Goal: Task Accomplishment & Management: Complete application form

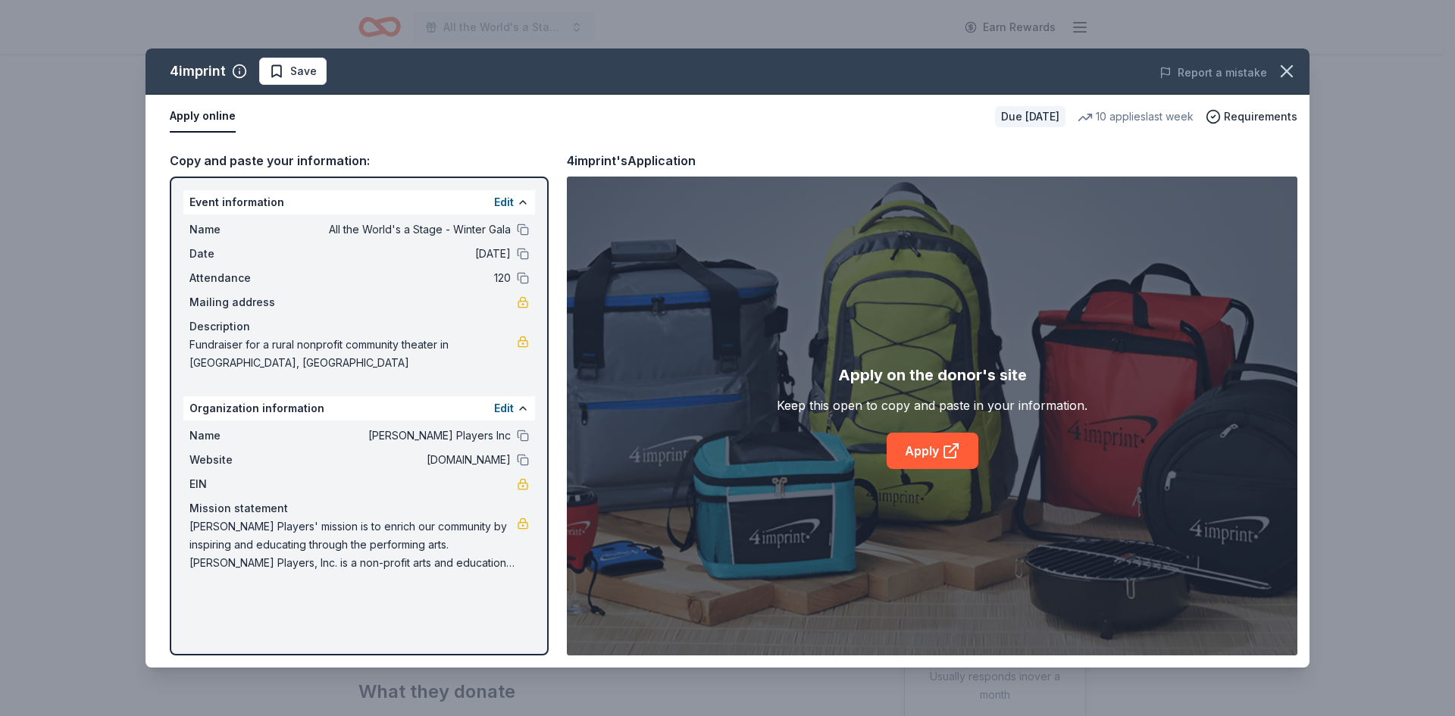
scroll to position [227, 0]
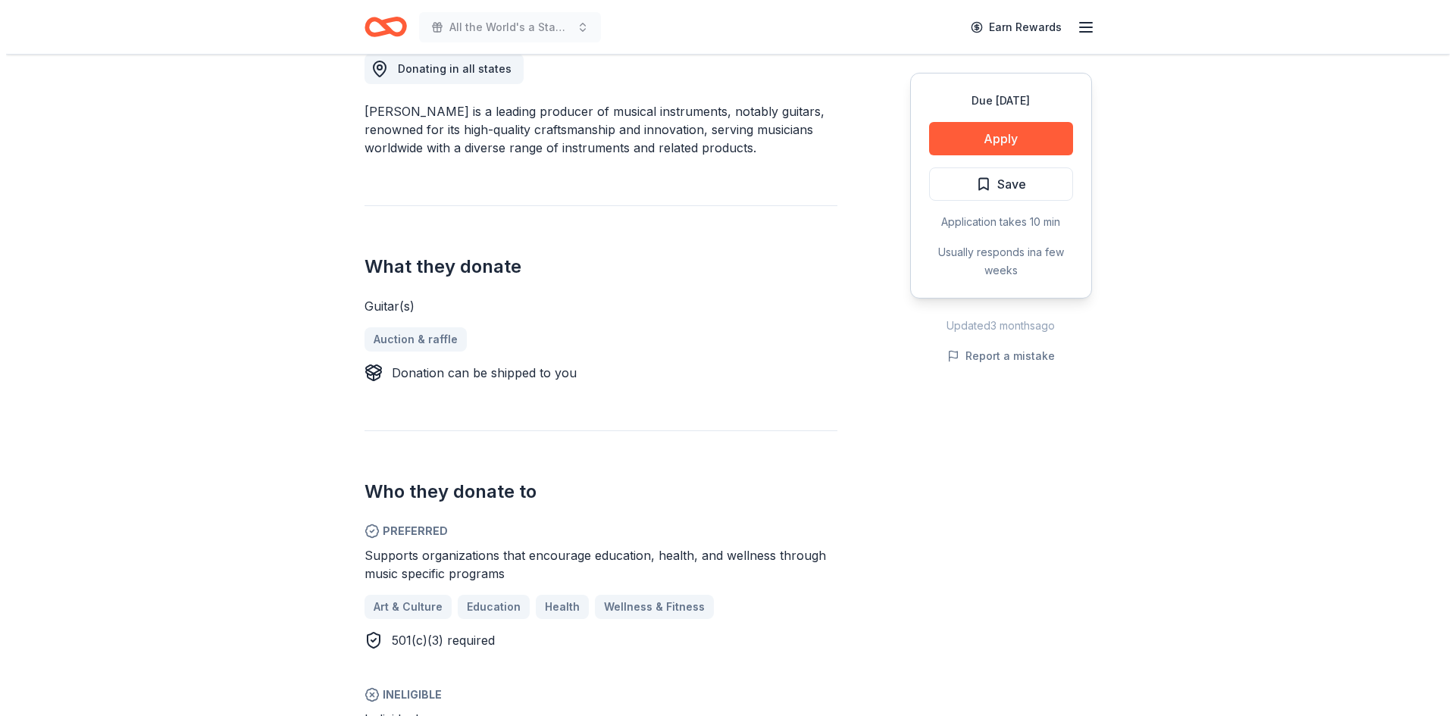
scroll to position [530, 0]
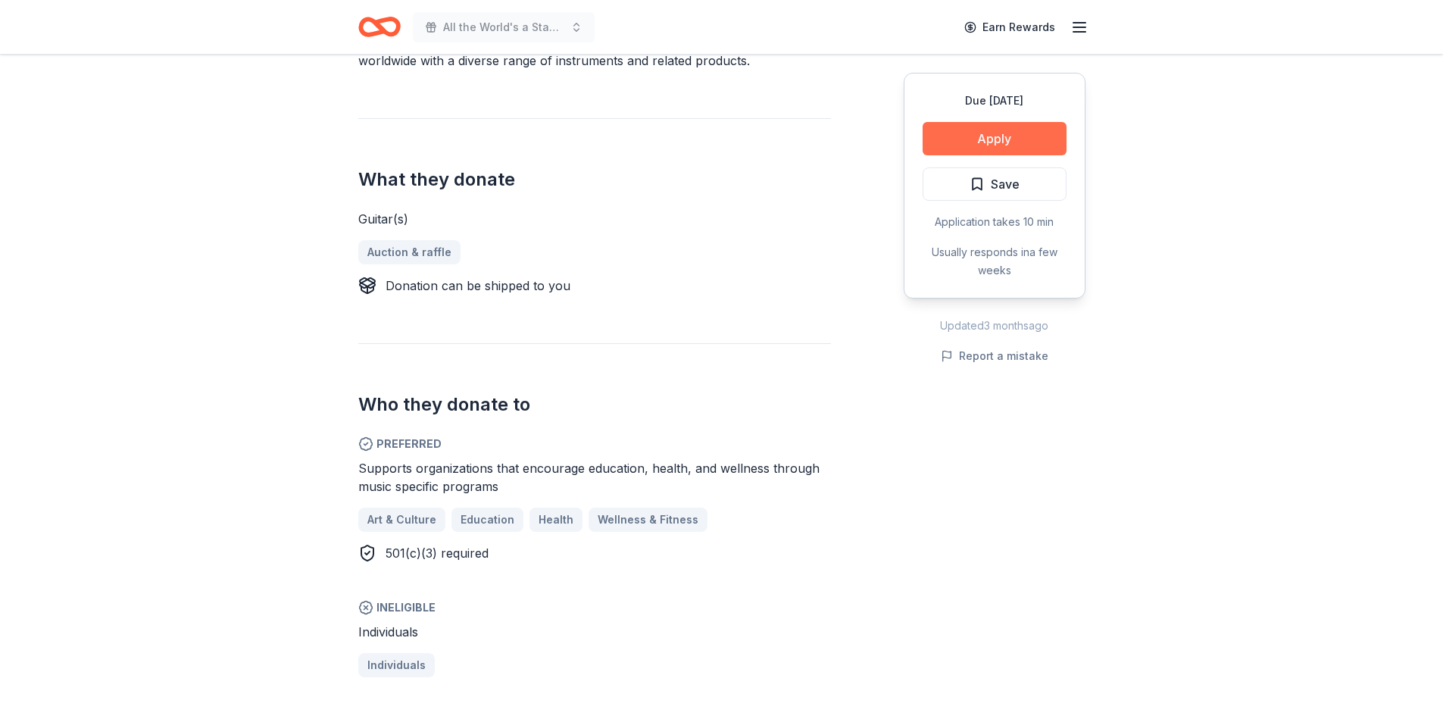
click at [995, 134] on button "Apply" at bounding box center [995, 138] width 144 height 33
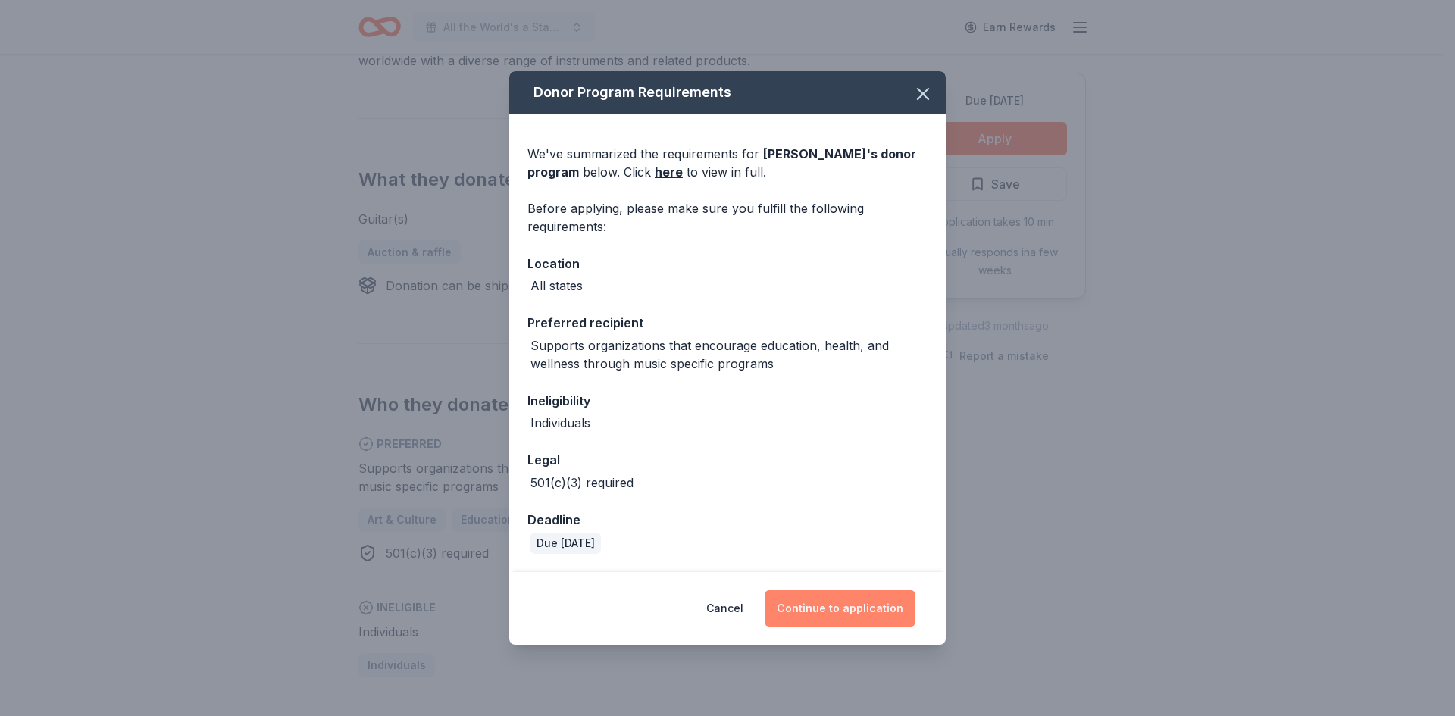
click at [830, 606] on button "Continue to application" at bounding box center [839, 608] width 151 height 36
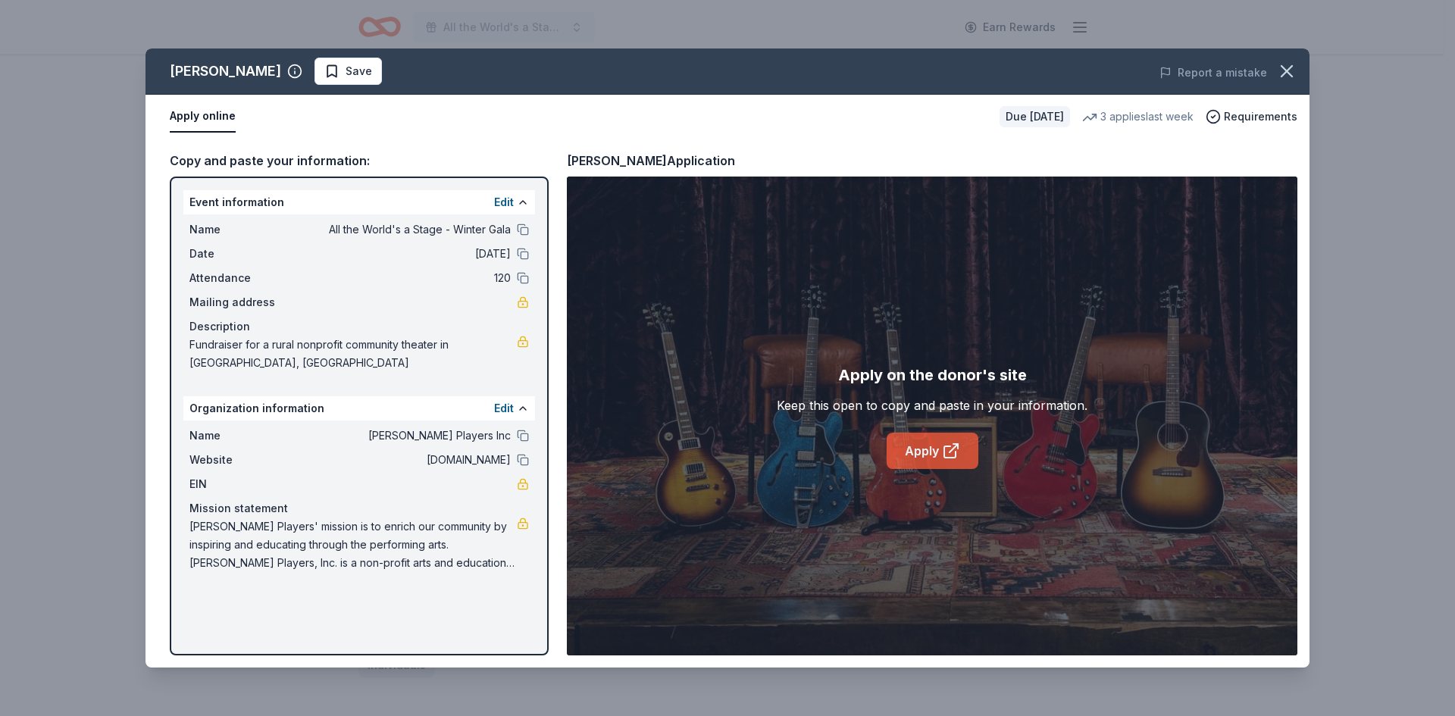
click at [927, 465] on link "Apply" at bounding box center [932, 451] width 92 height 36
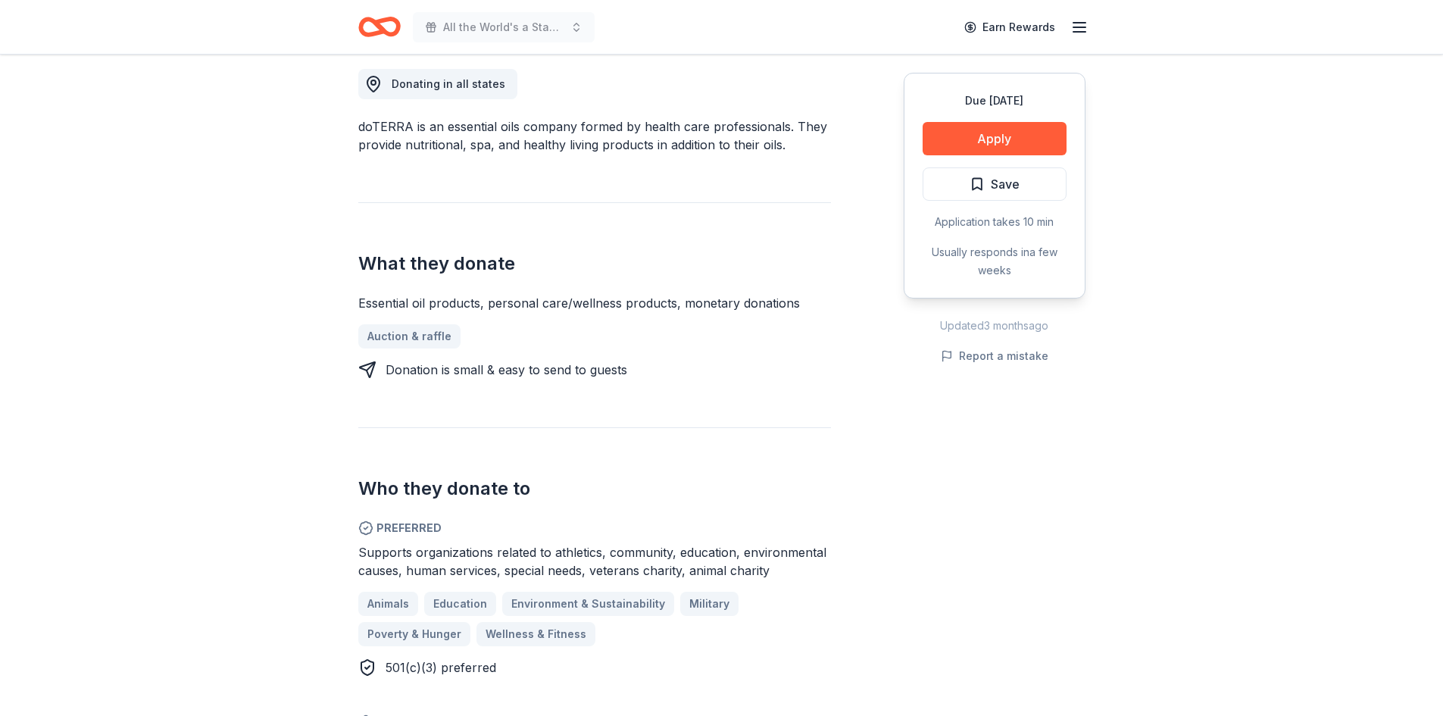
scroll to position [455, 0]
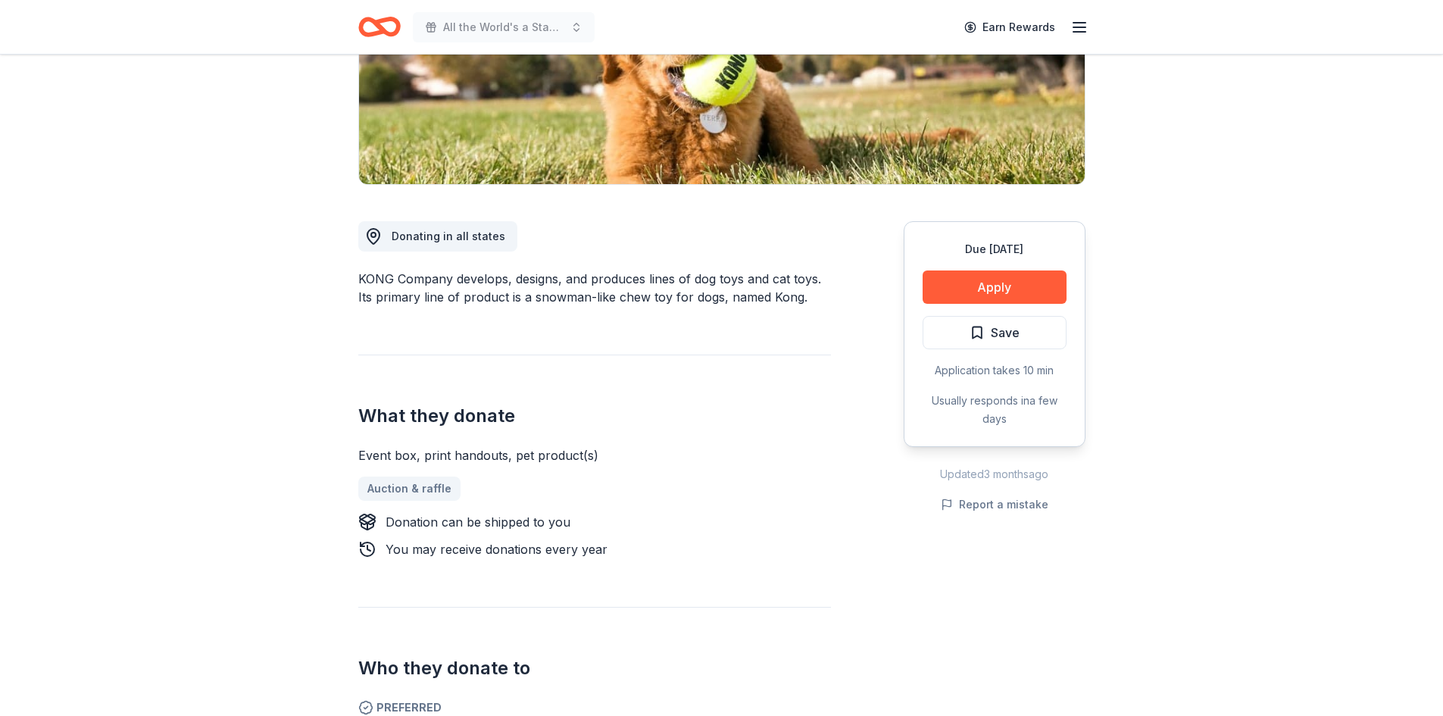
scroll to position [303, 0]
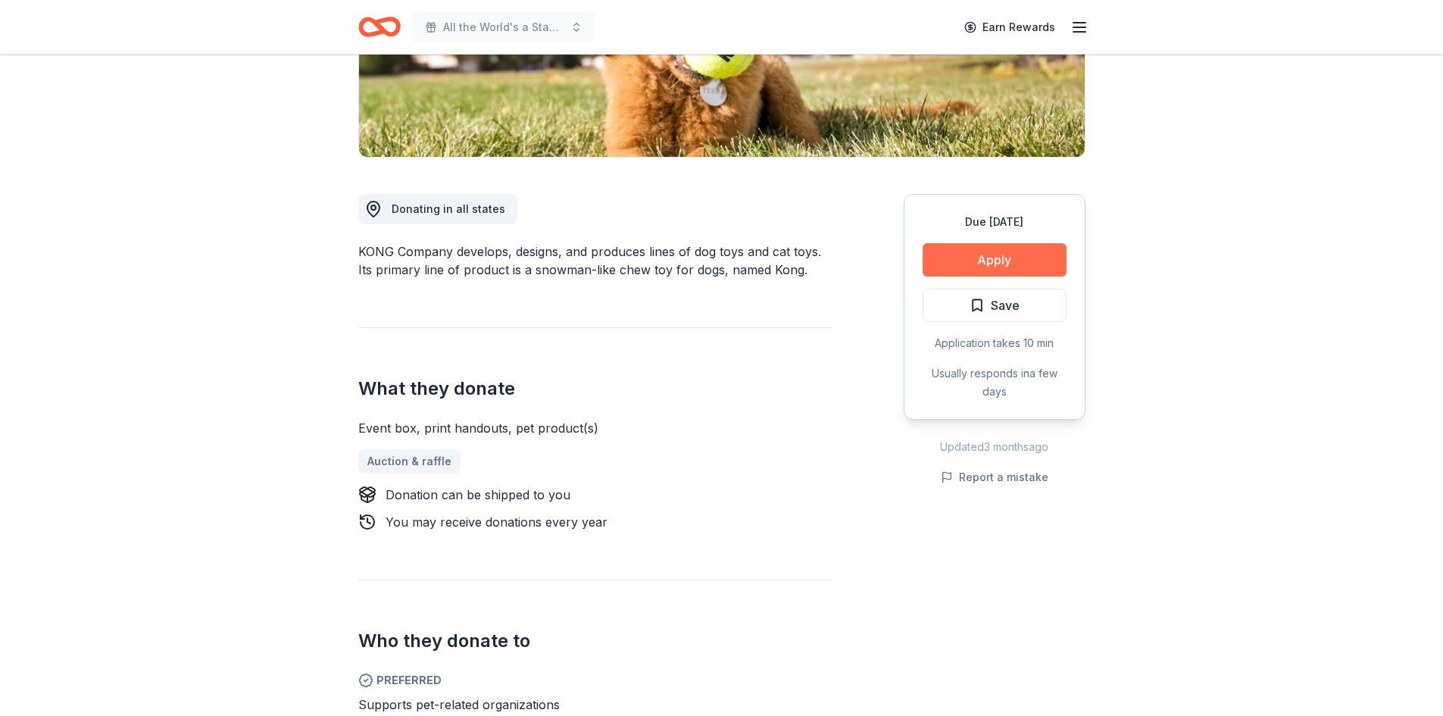
click at [999, 261] on button "Apply" at bounding box center [995, 259] width 144 height 33
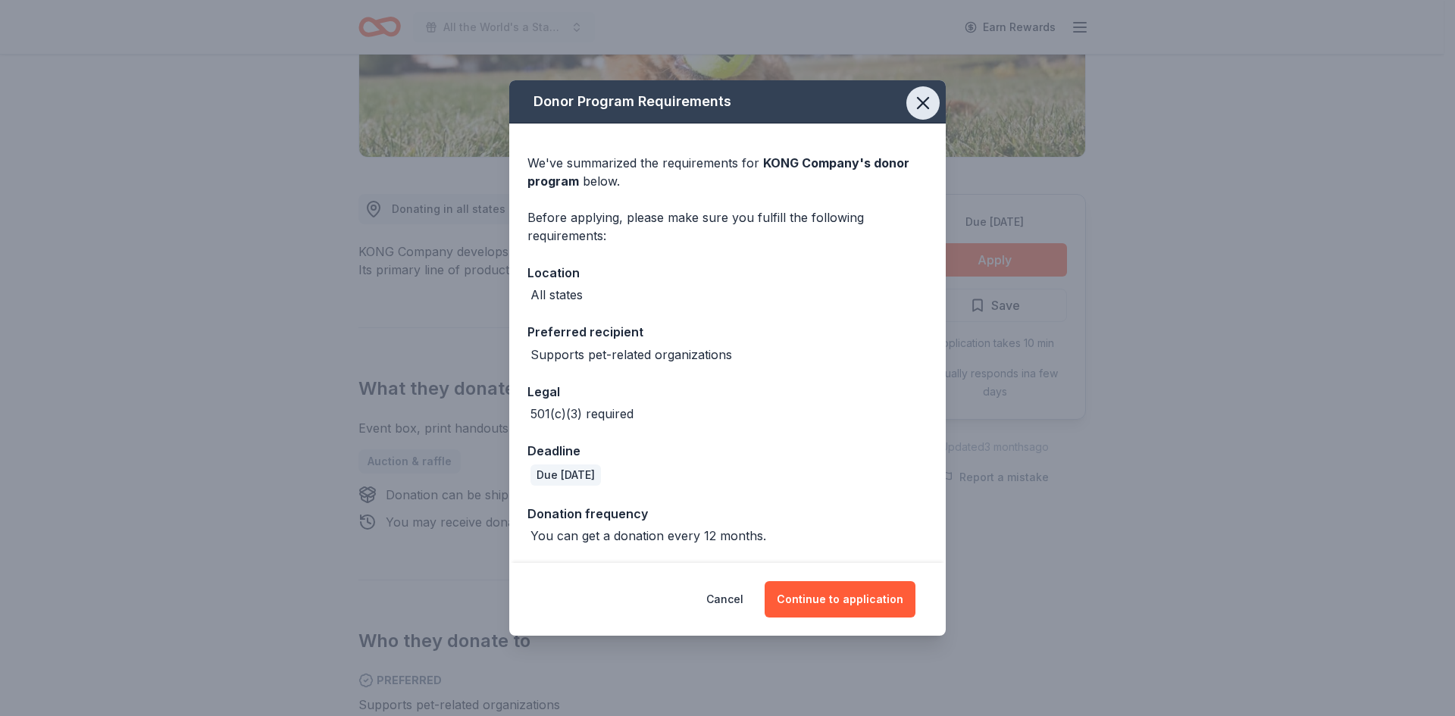
click at [919, 98] on icon "button" at bounding box center [922, 102] width 21 height 21
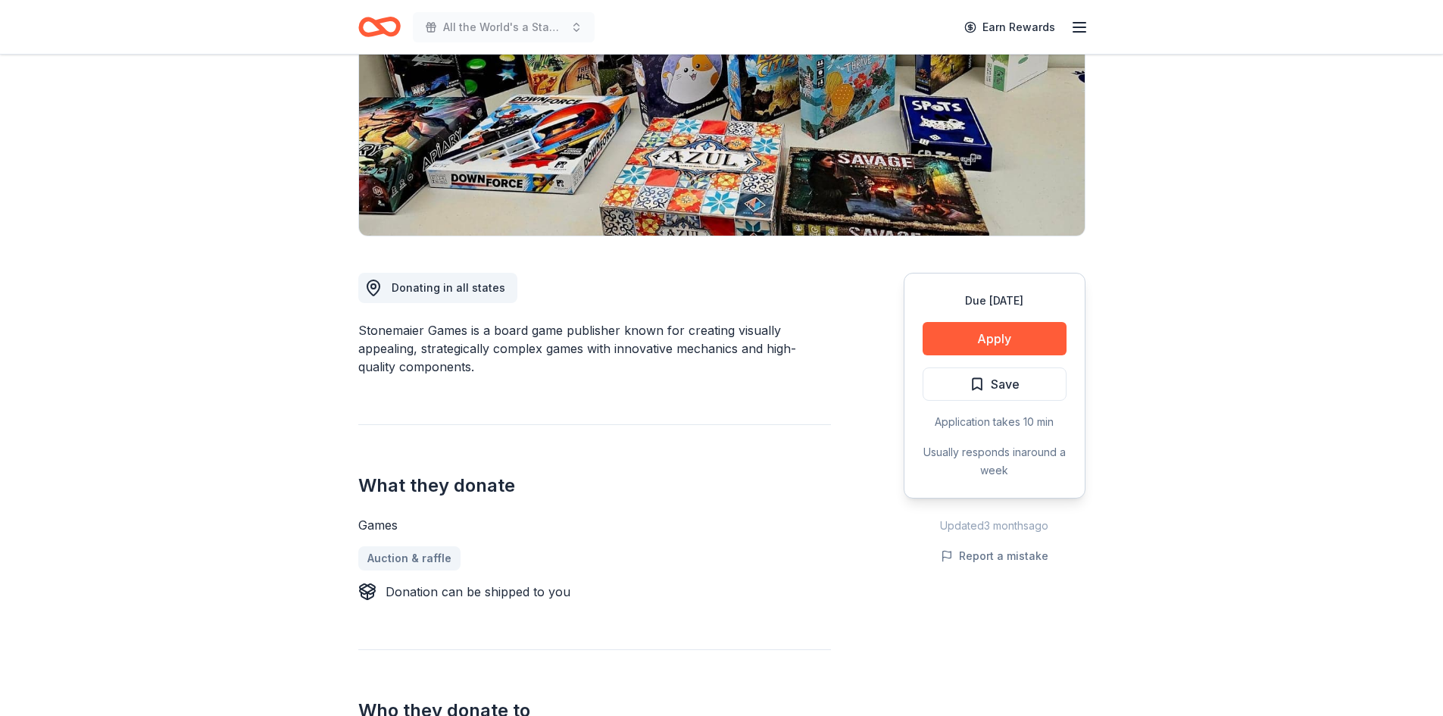
scroll to position [227, 0]
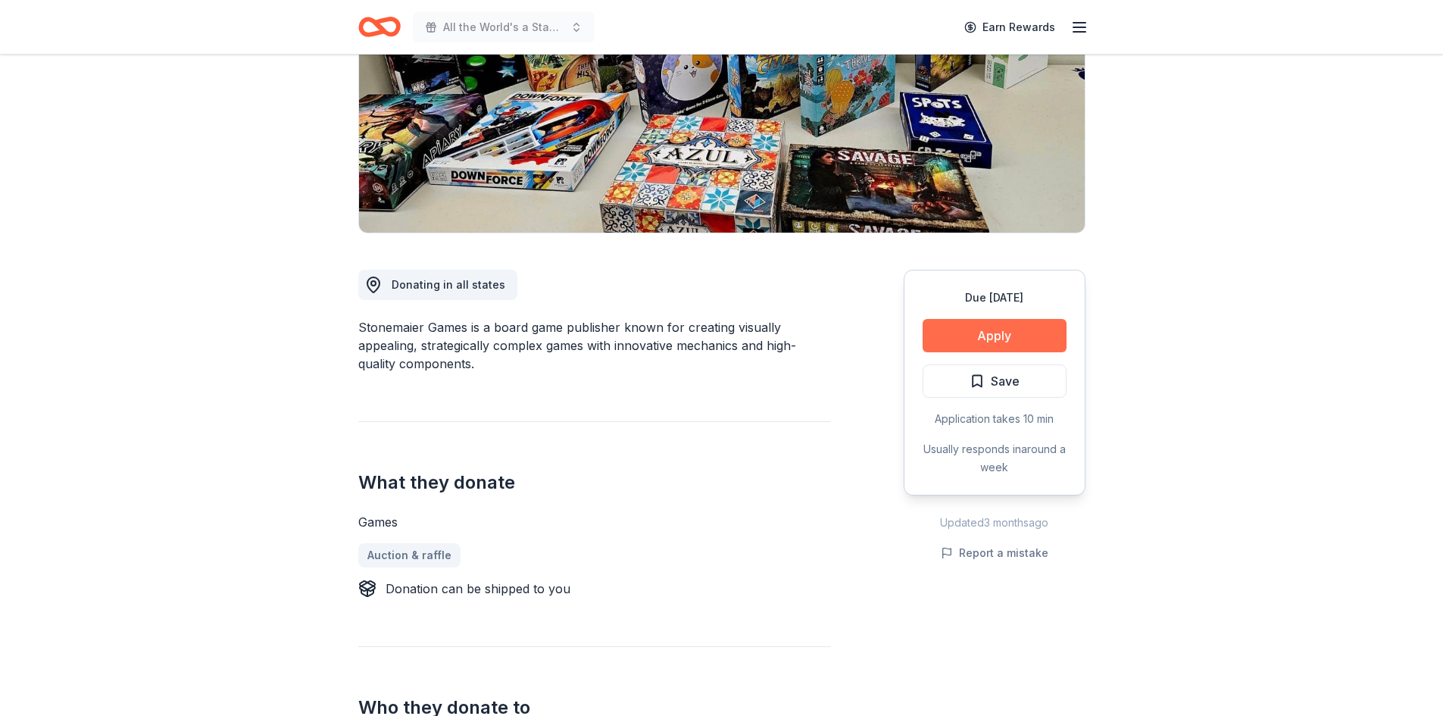
click at [986, 327] on button "Apply" at bounding box center [995, 335] width 144 height 33
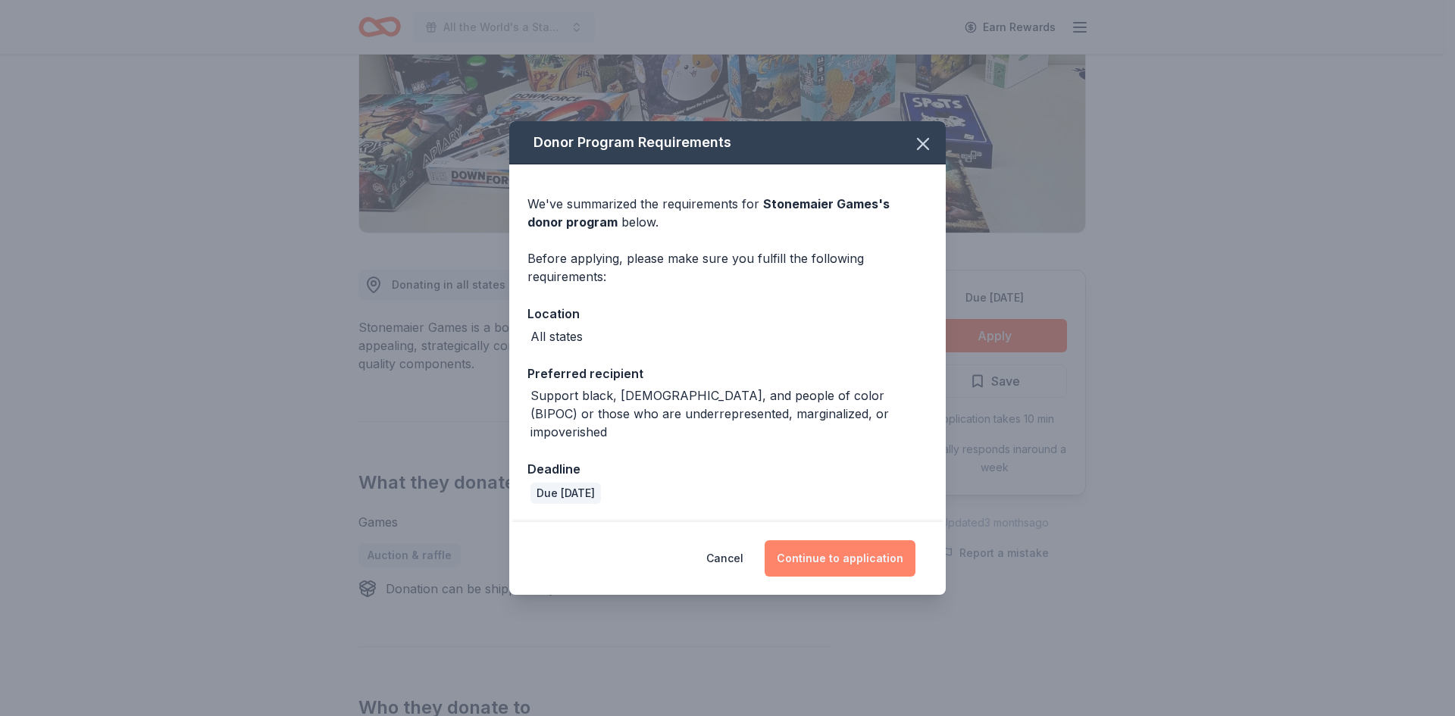
click at [866, 554] on button "Continue to application" at bounding box center [839, 558] width 151 height 36
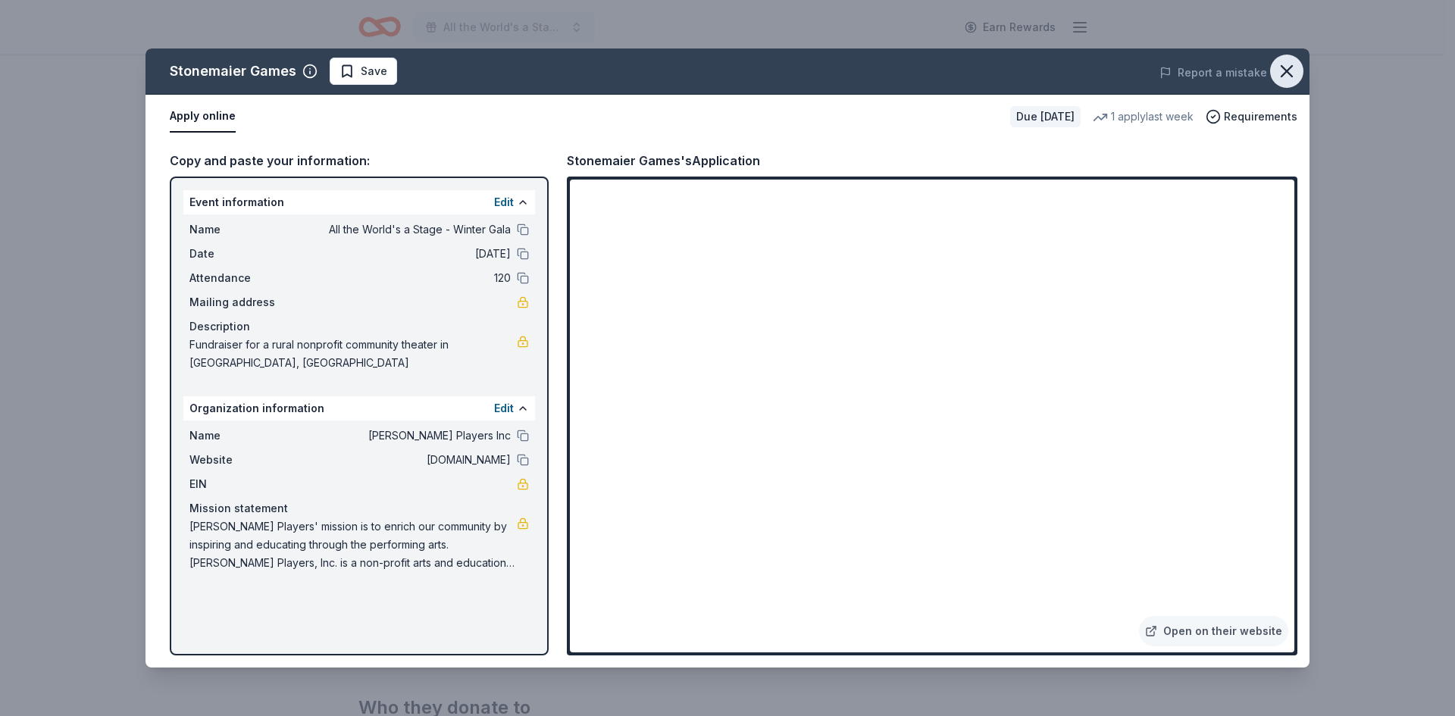
click at [1280, 73] on icon "button" at bounding box center [1286, 71] width 21 height 21
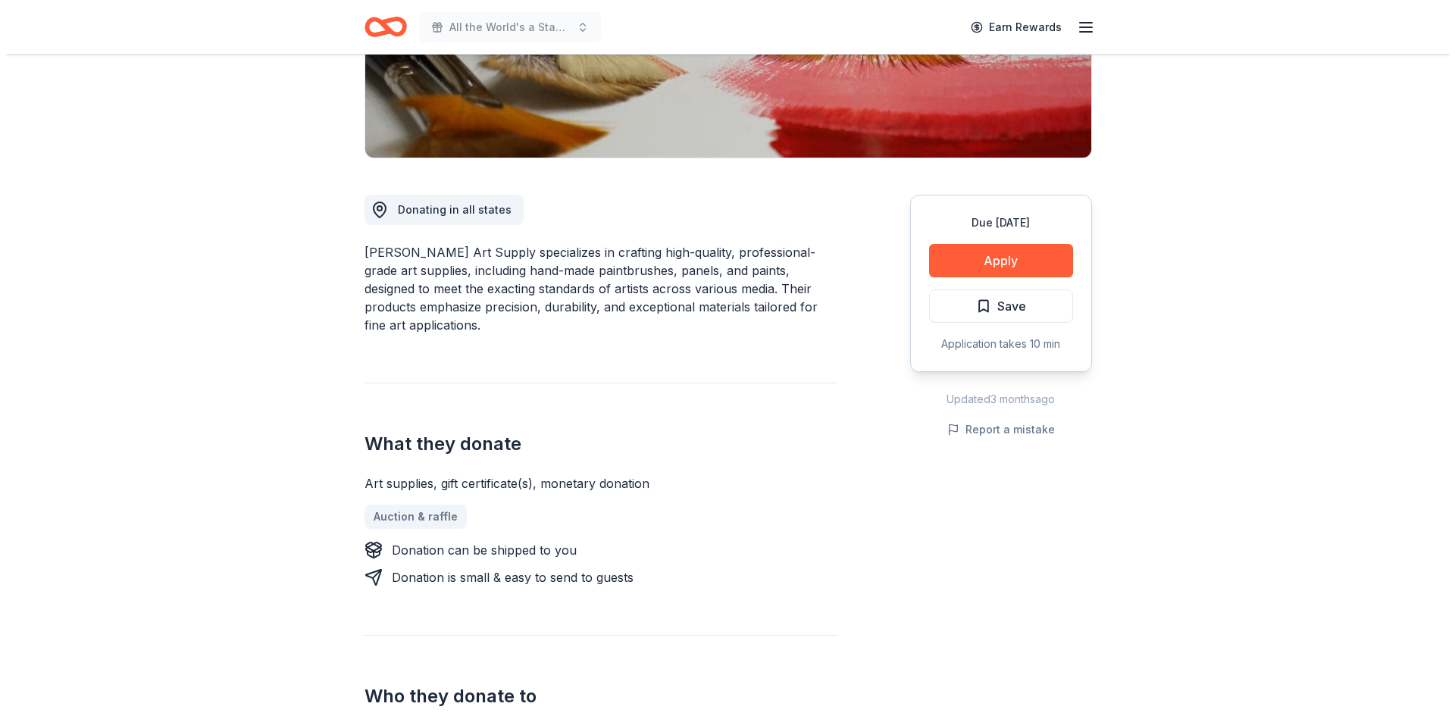
scroll to position [303, 0]
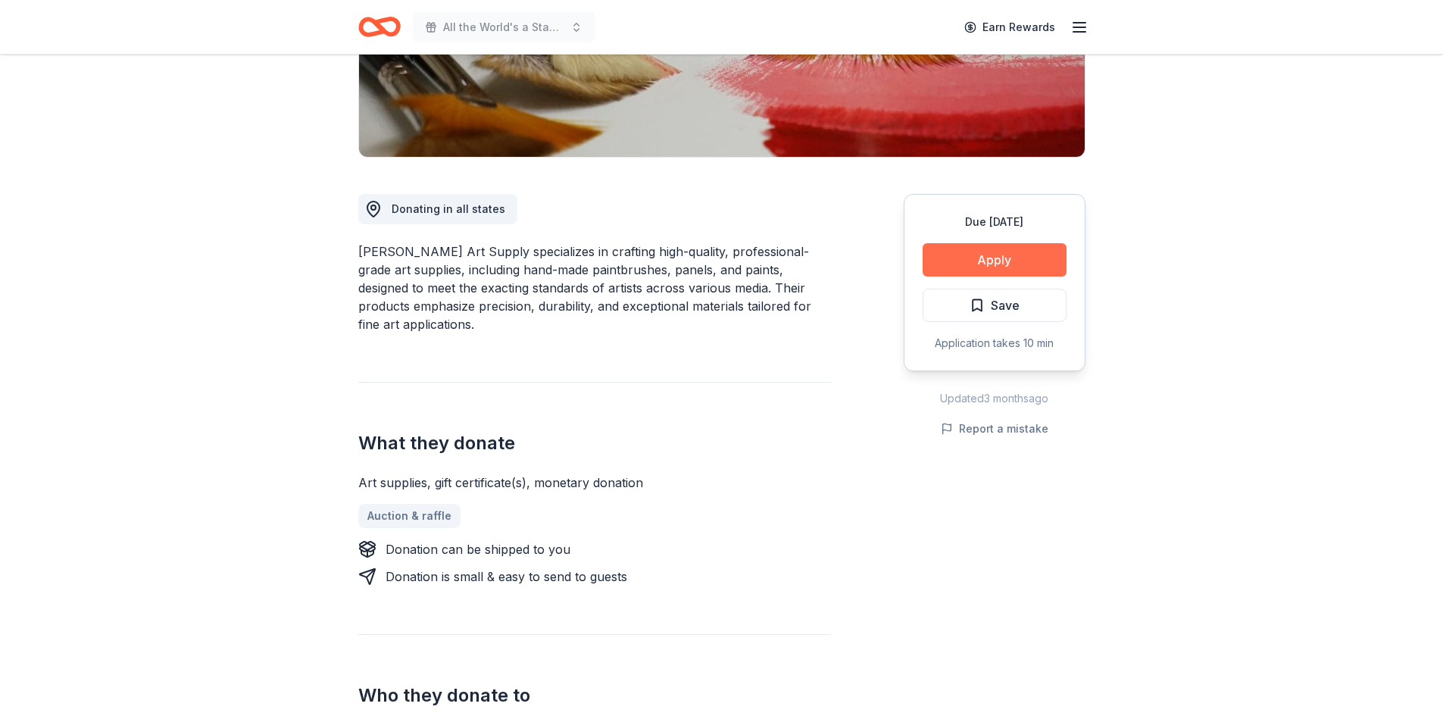
click at [1002, 251] on button "Apply" at bounding box center [995, 259] width 144 height 33
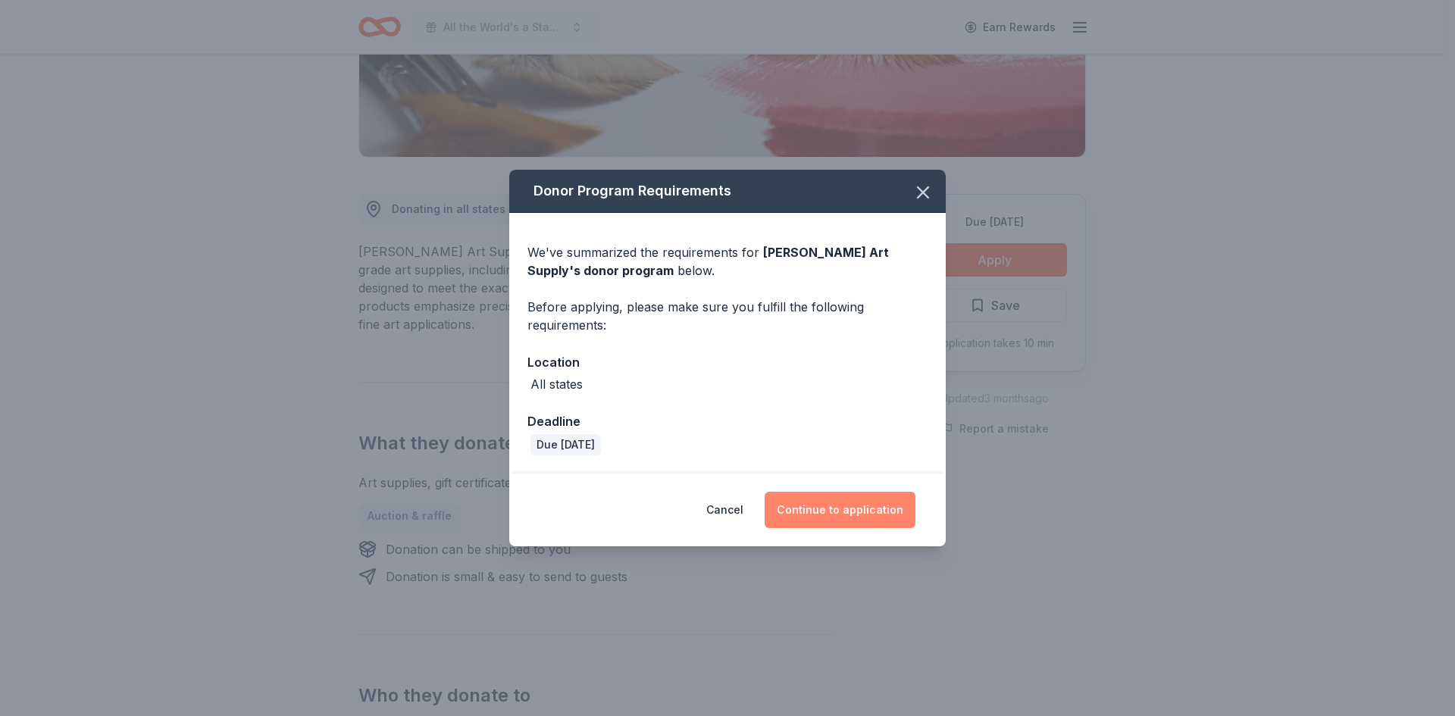
click at [828, 511] on button "Continue to application" at bounding box center [839, 510] width 151 height 36
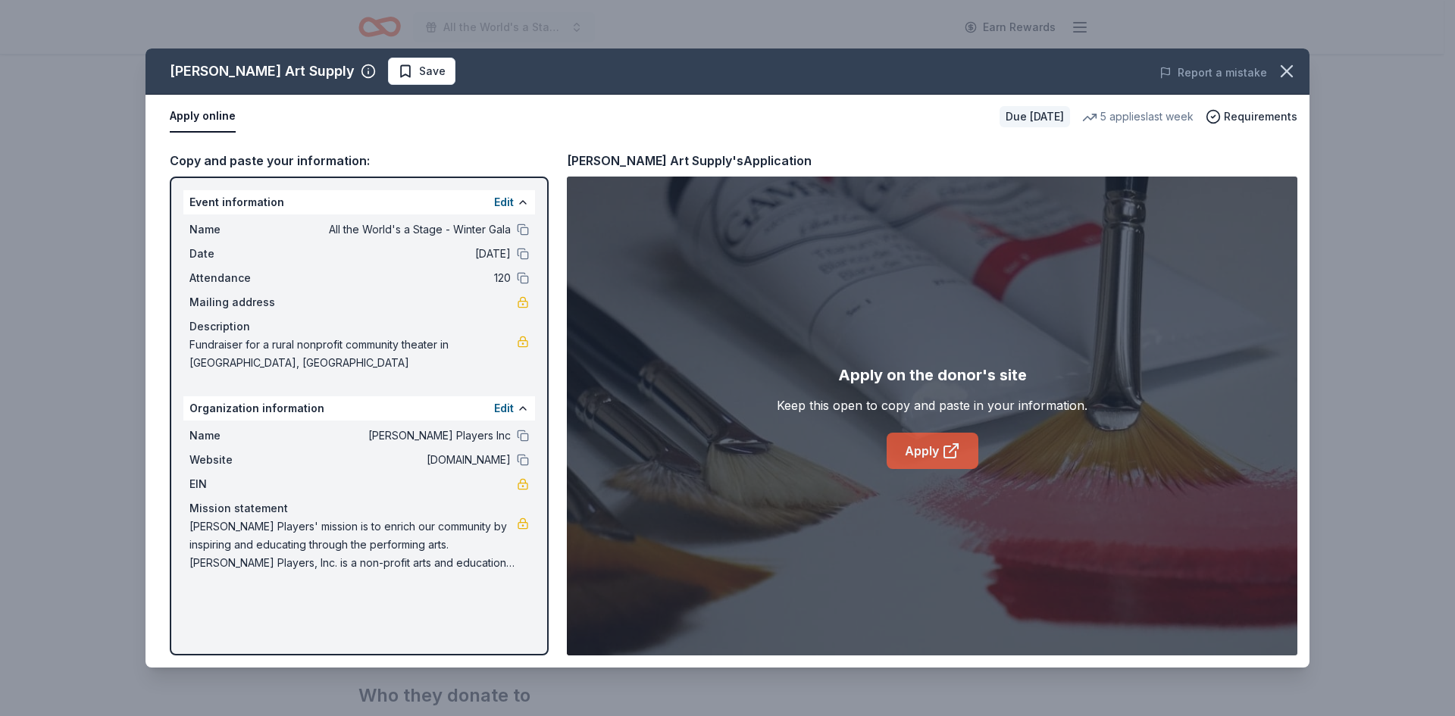
click at [933, 453] on link "Apply" at bounding box center [932, 451] width 92 height 36
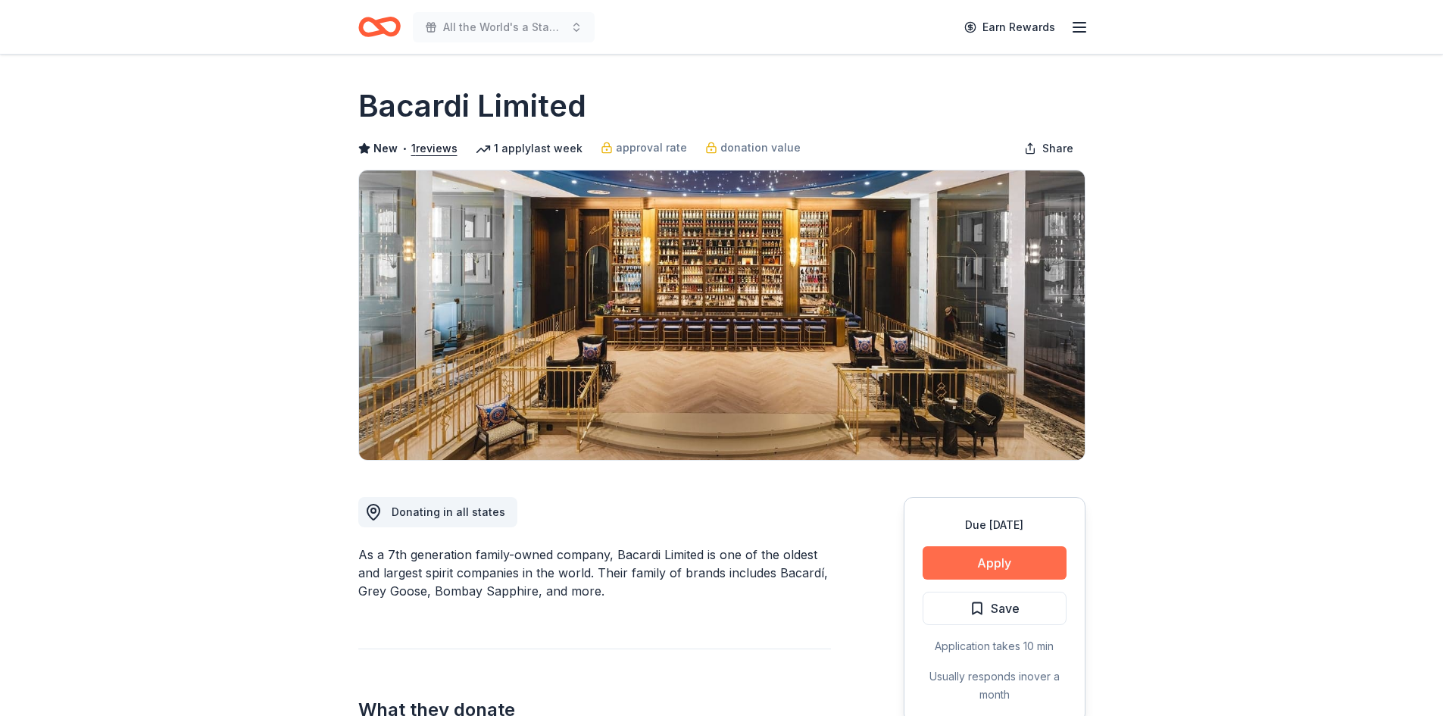
click at [960, 566] on button "Apply" at bounding box center [995, 562] width 144 height 33
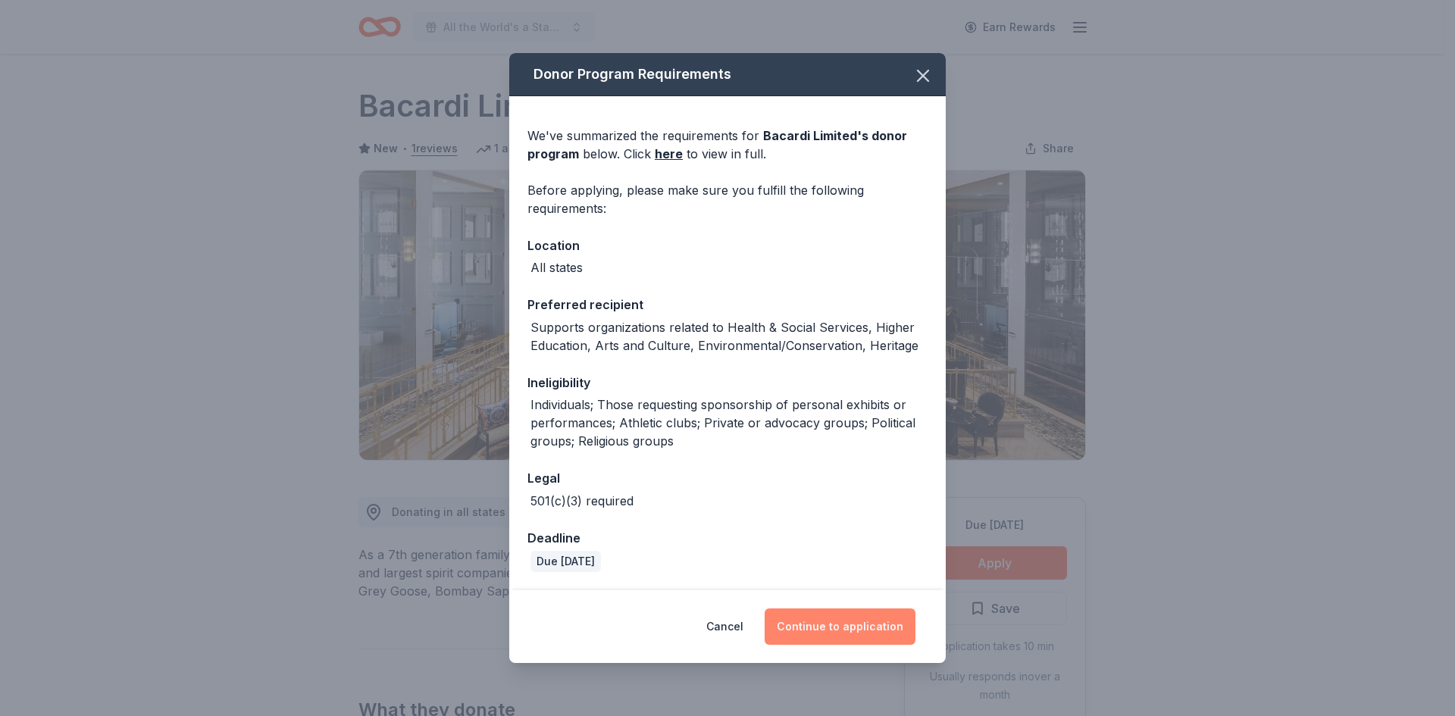
click at [855, 632] on button "Continue to application" at bounding box center [839, 626] width 151 height 36
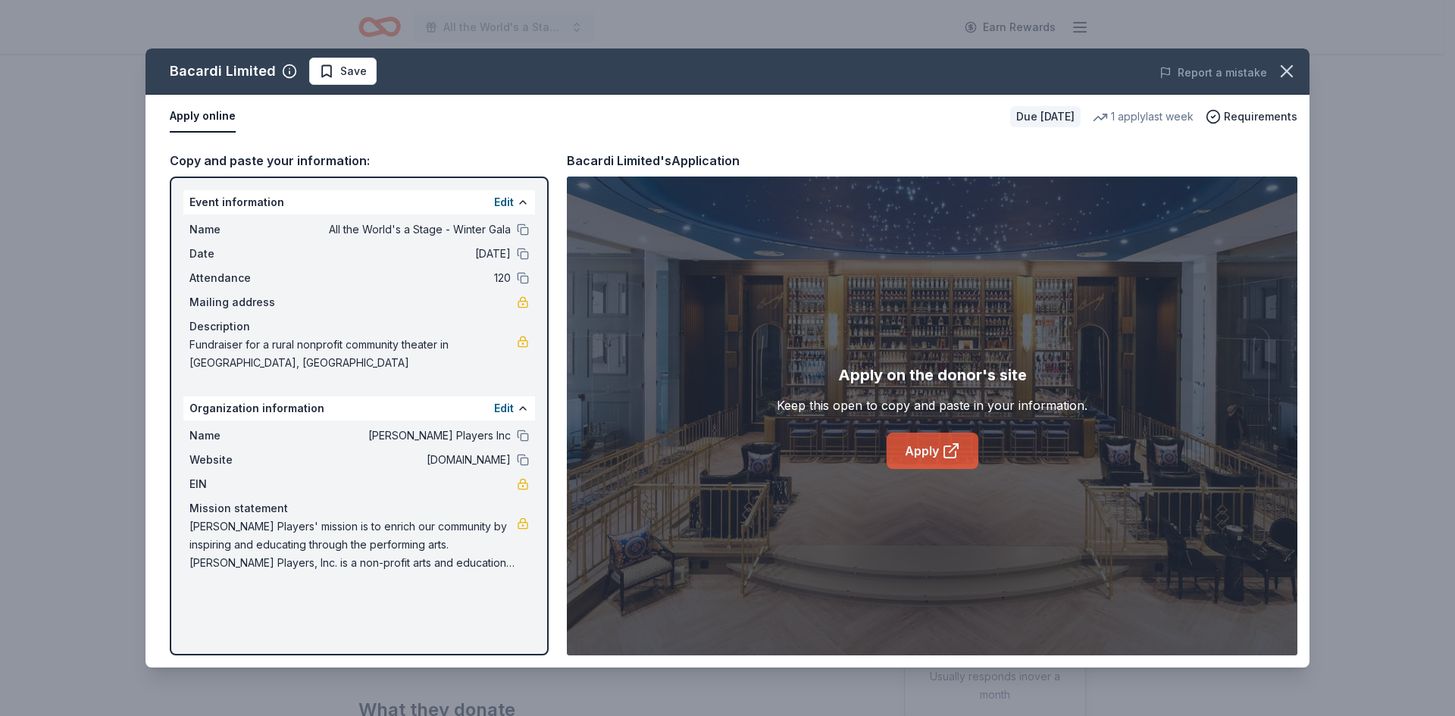
click at [928, 458] on link "Apply" at bounding box center [932, 451] width 92 height 36
